Goal: Transaction & Acquisition: Download file/media

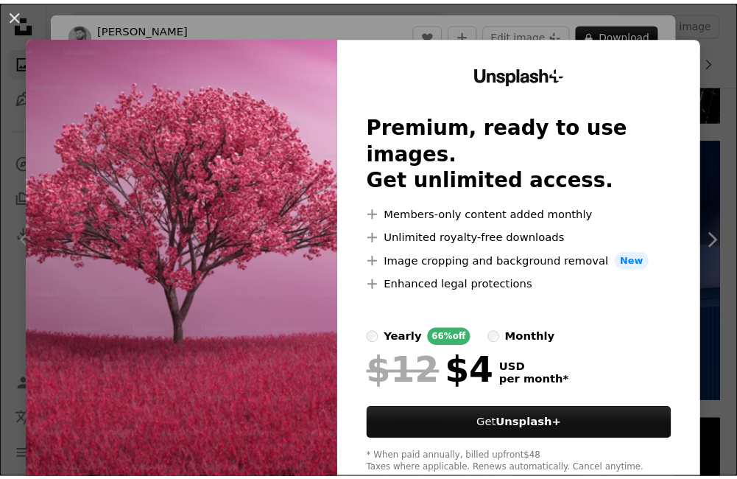
scroll to position [2895, 0]
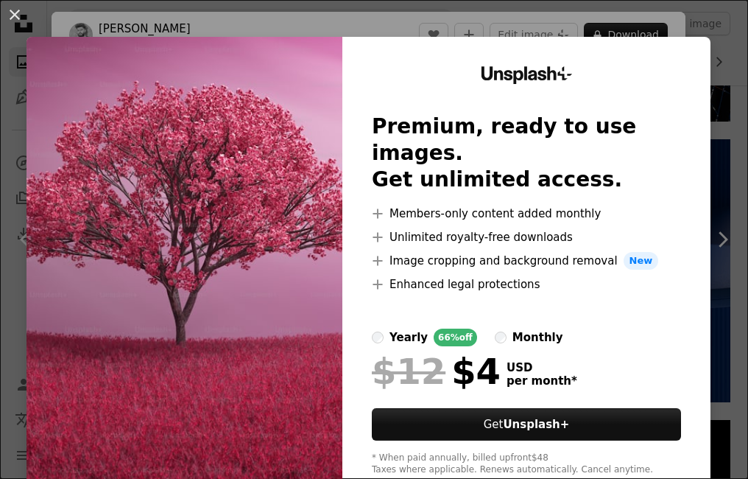
click at [293, 155] on img at bounding box center [185, 271] width 316 height 468
click at [14, 10] on button "An X shape" at bounding box center [15, 15] width 18 height 18
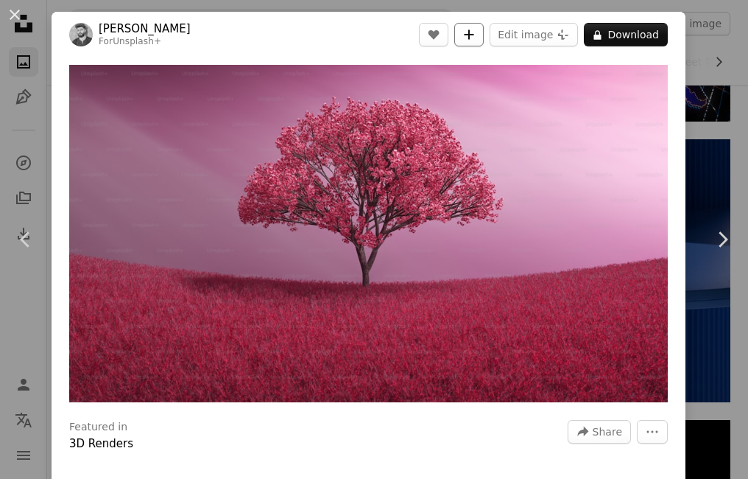
click at [464, 36] on icon "A plus sign" at bounding box center [469, 35] width 12 height 12
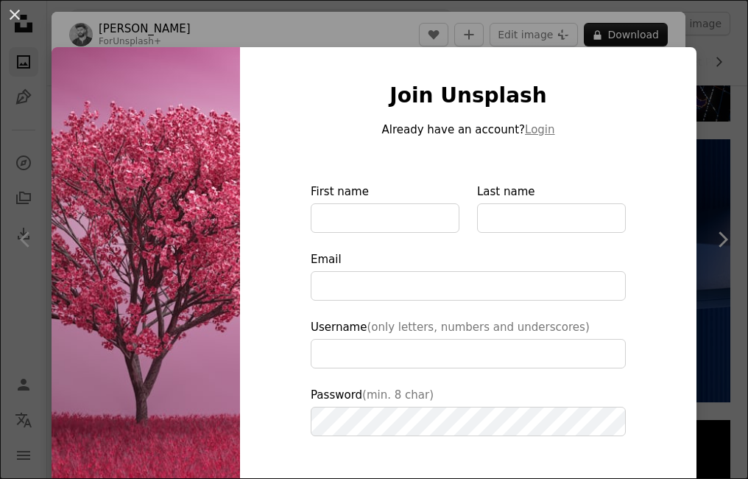
click at [144, 144] on img at bounding box center [146, 333] width 188 height 572
click at [10, 16] on button "An X shape" at bounding box center [15, 15] width 18 height 18
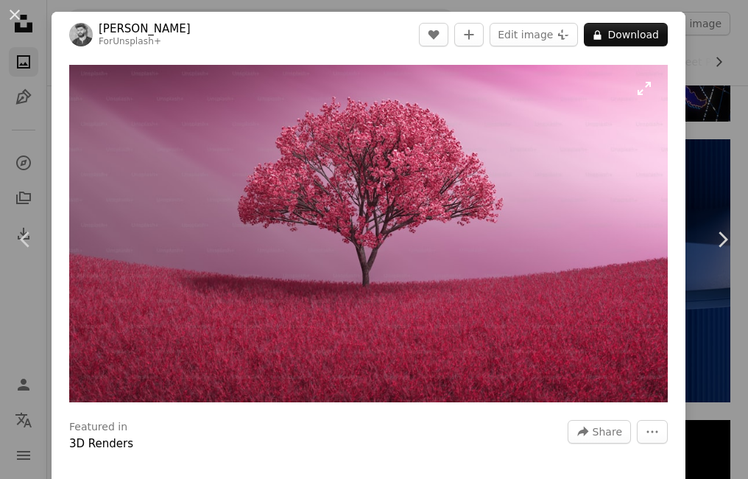
click at [435, 207] on img "Zoom in on this image" at bounding box center [368, 233] width 599 height 337
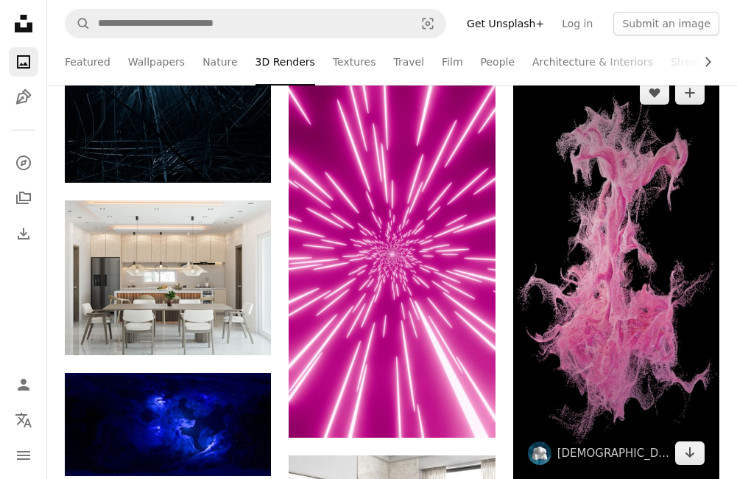
scroll to position [3215, 0]
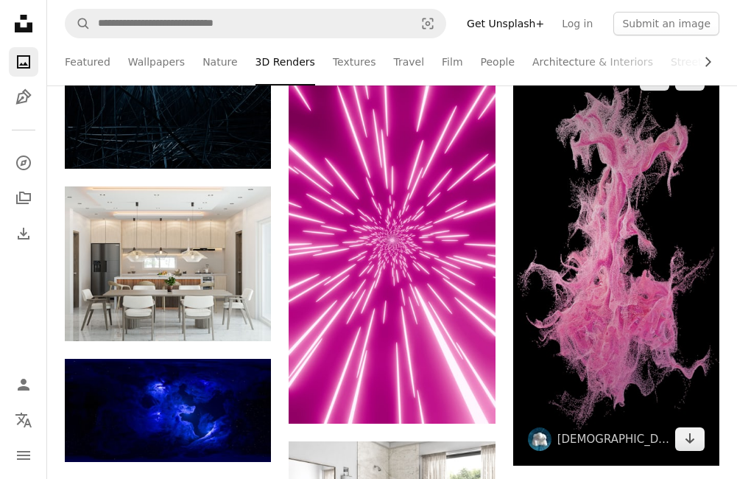
click at [633, 292] on img at bounding box center [616, 258] width 206 height 413
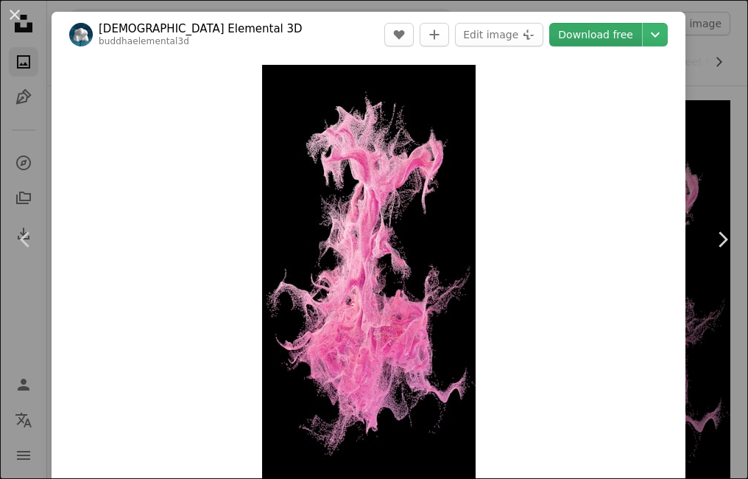
click at [580, 38] on link "Download free" at bounding box center [595, 35] width 93 height 24
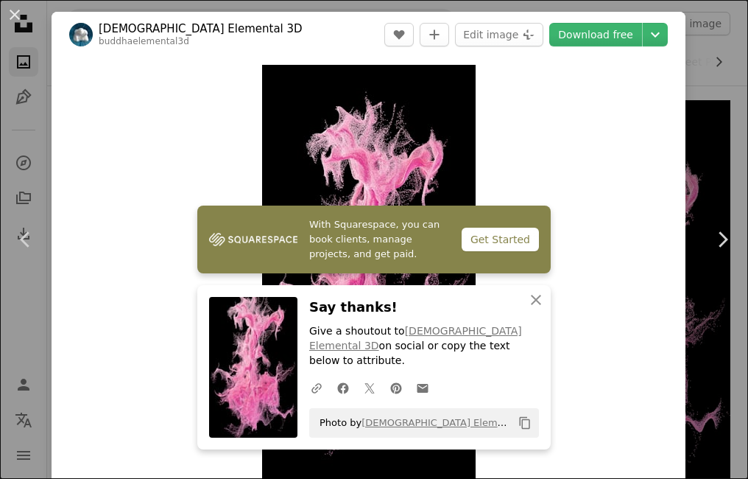
click at [7, 18] on button "An X shape" at bounding box center [15, 15] width 18 height 18
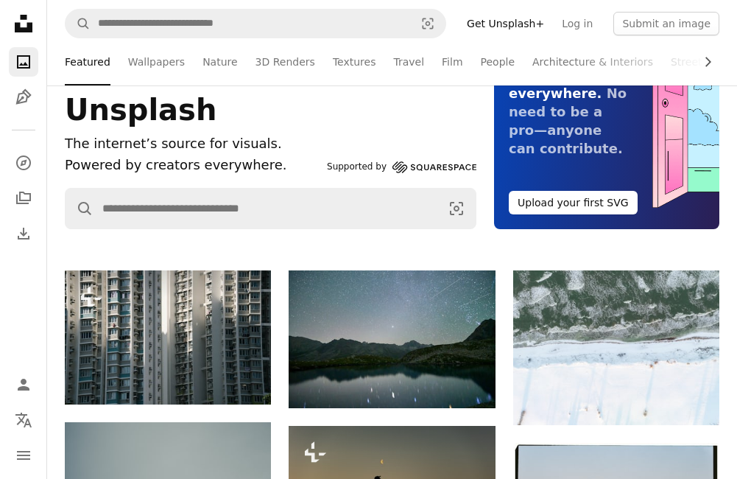
scroll to position [147, 0]
